Goal: Navigation & Orientation: Find specific page/section

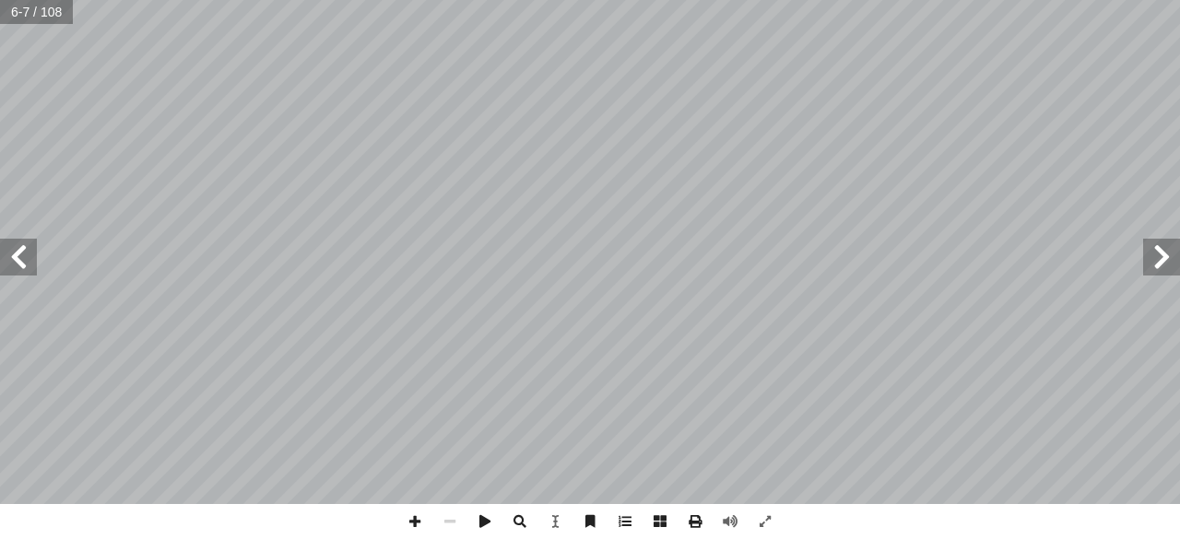
click at [18, 265] on span at bounding box center [18, 257] width 37 height 37
click at [1162, 263] on span at bounding box center [1161, 257] width 37 height 37
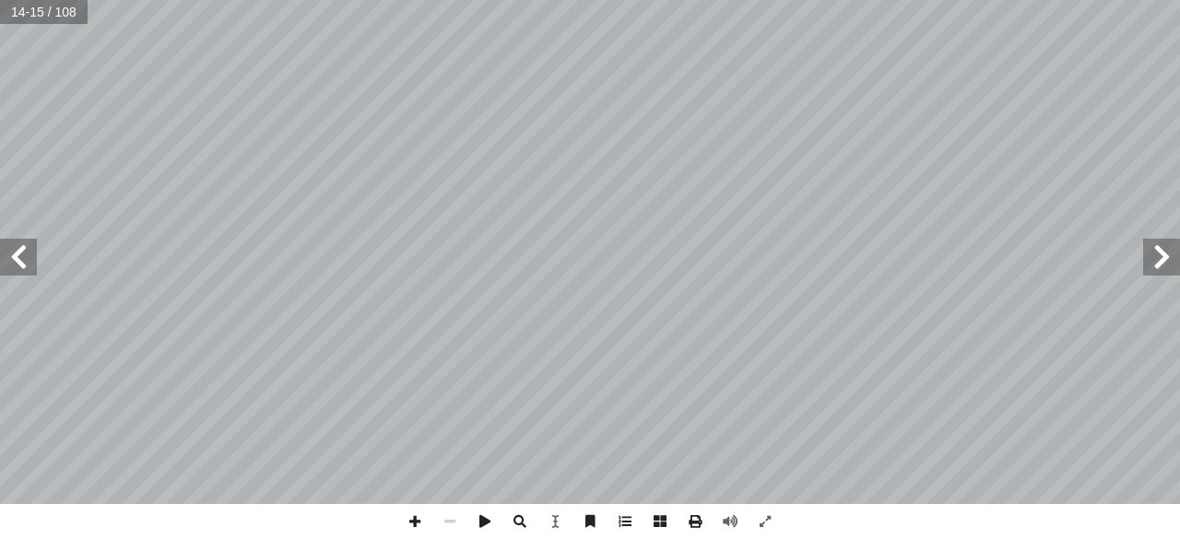
click at [1155, 266] on span at bounding box center [1161, 257] width 37 height 37
click at [1164, 256] on span at bounding box center [1161, 257] width 37 height 37
click at [1153, 262] on span at bounding box center [1161, 257] width 37 height 37
click at [22, 266] on span at bounding box center [18, 257] width 37 height 37
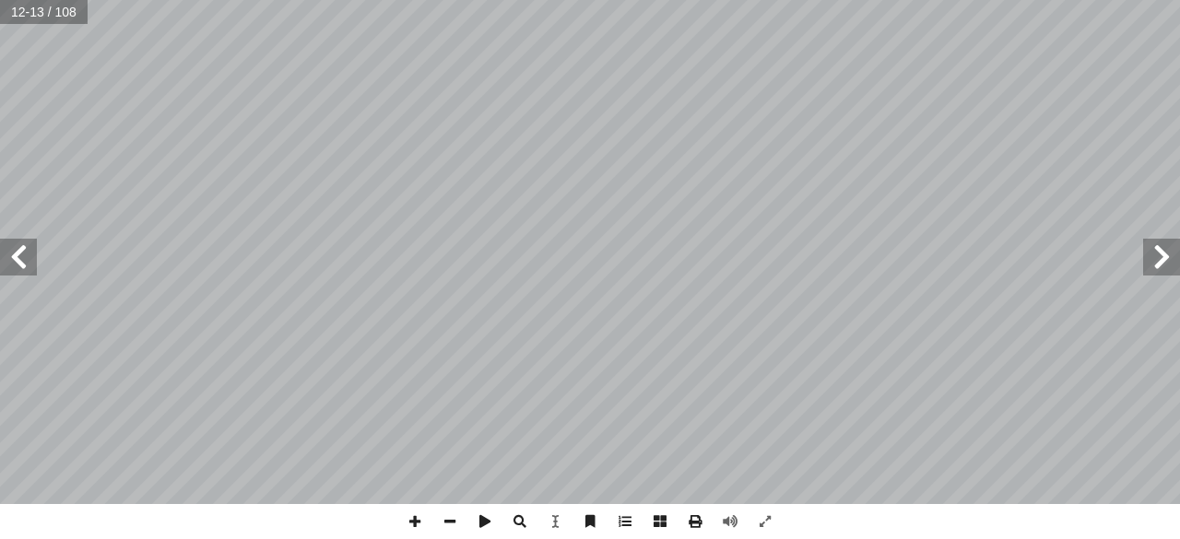
click at [22, 266] on span at bounding box center [18, 257] width 37 height 37
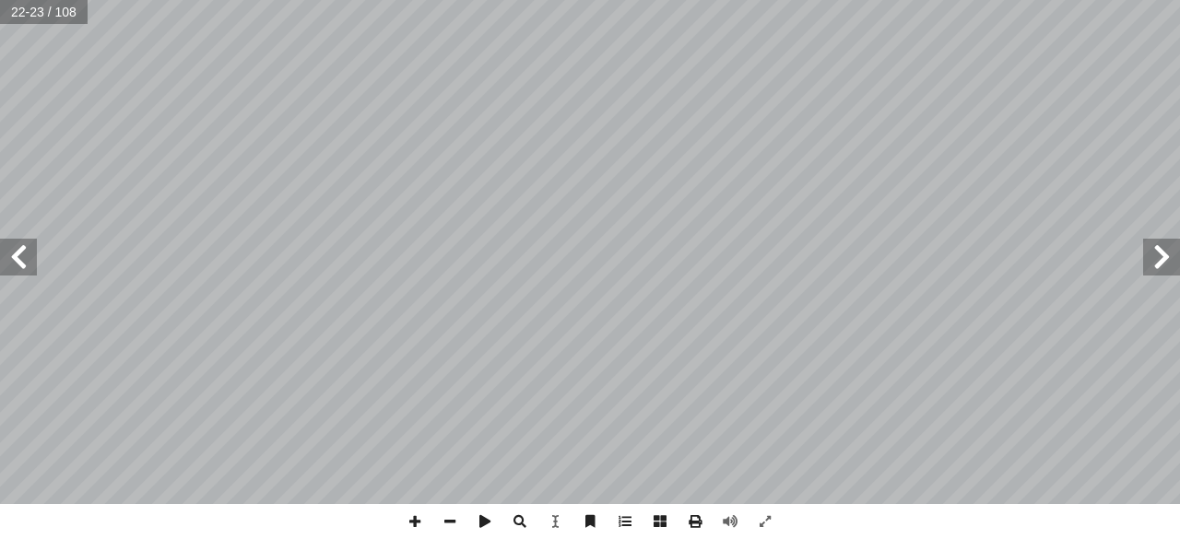
click at [22, 266] on span at bounding box center [18, 257] width 37 height 37
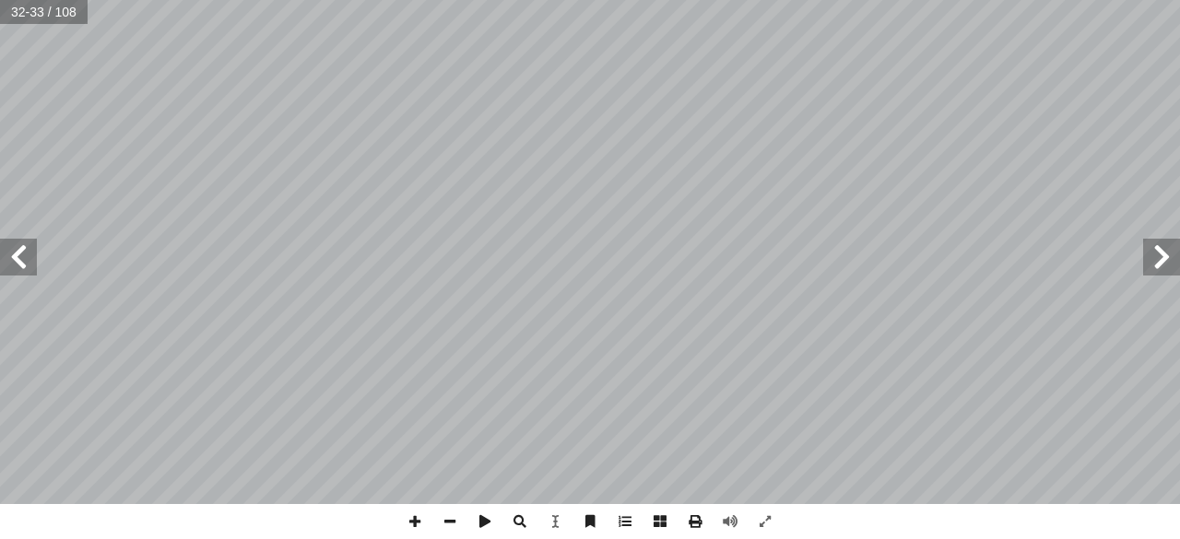
click at [22, 266] on span at bounding box center [18, 257] width 37 height 37
click at [1162, 252] on span at bounding box center [1161, 257] width 37 height 37
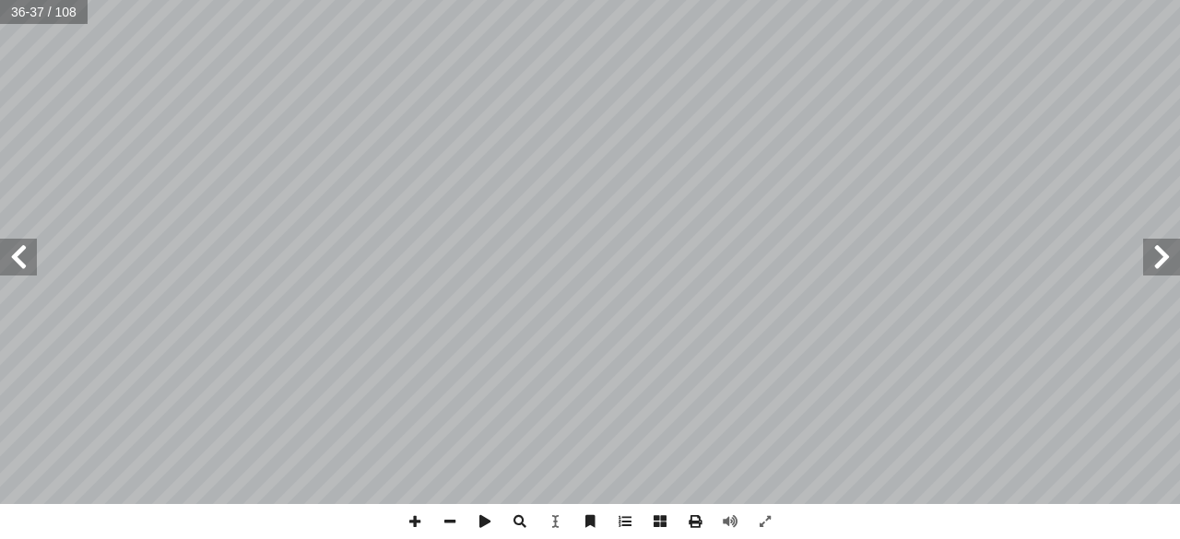
click at [1162, 252] on span at bounding box center [1161, 257] width 37 height 37
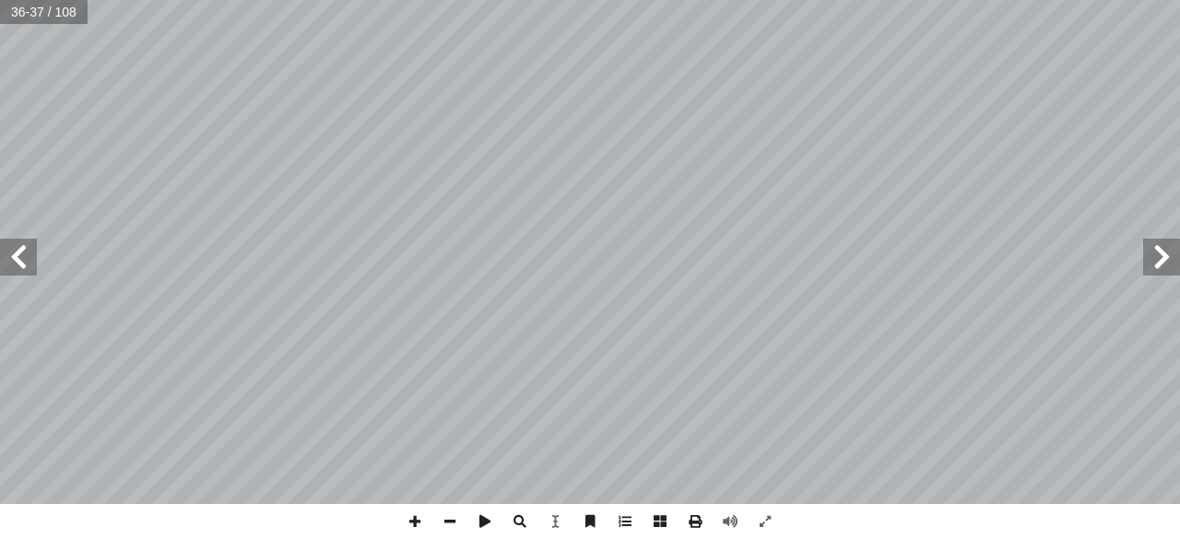
click at [1162, 252] on span at bounding box center [1161, 257] width 37 height 37
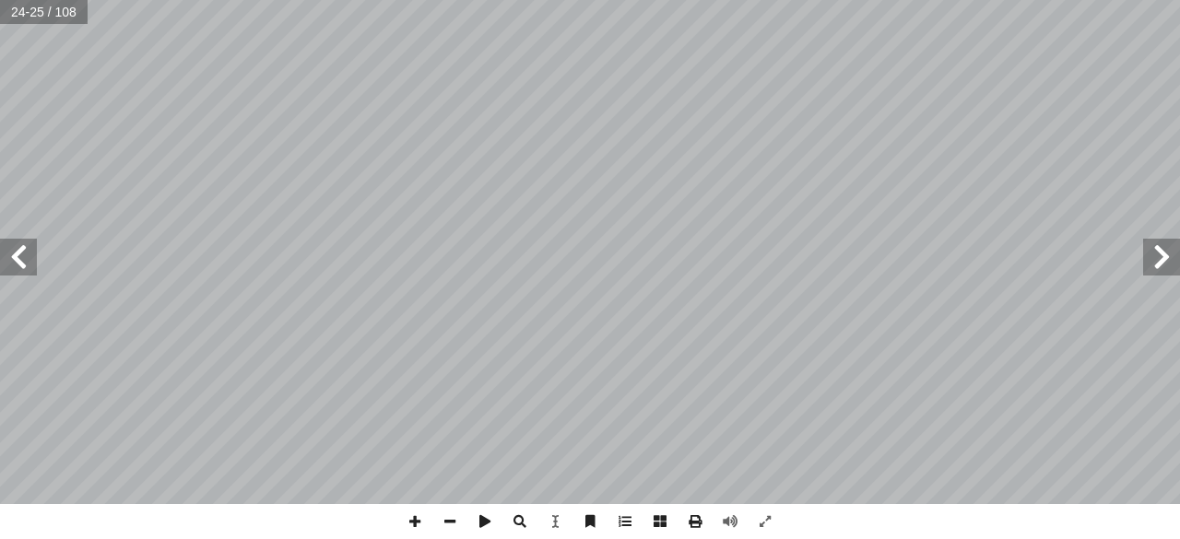
click at [1162, 252] on span at bounding box center [1161, 257] width 37 height 37
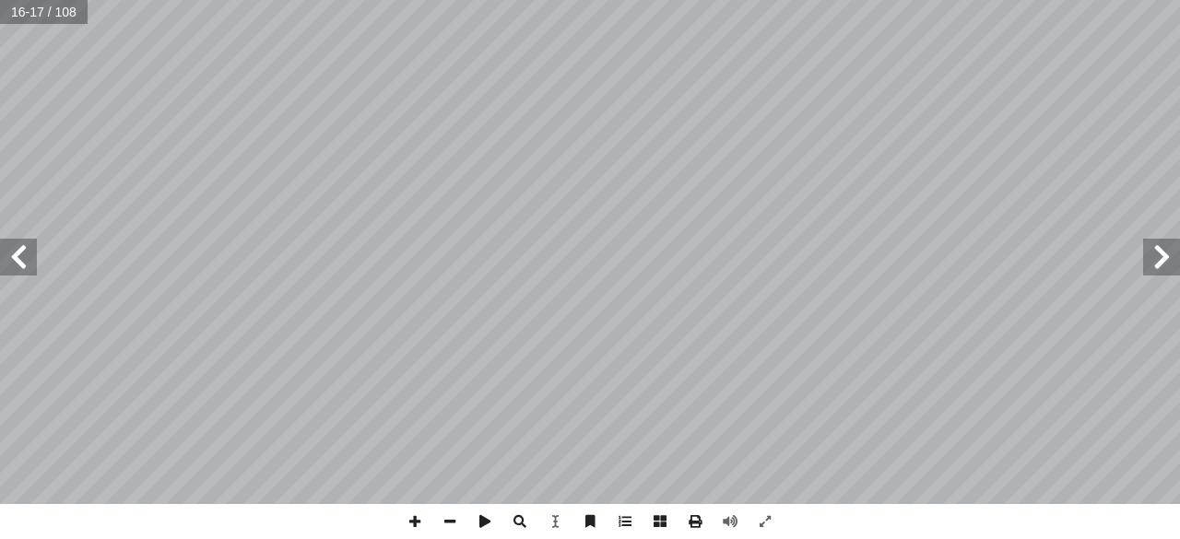
click at [1162, 252] on span at bounding box center [1161, 257] width 37 height 37
